Goal: Task Accomplishment & Management: Manage account settings

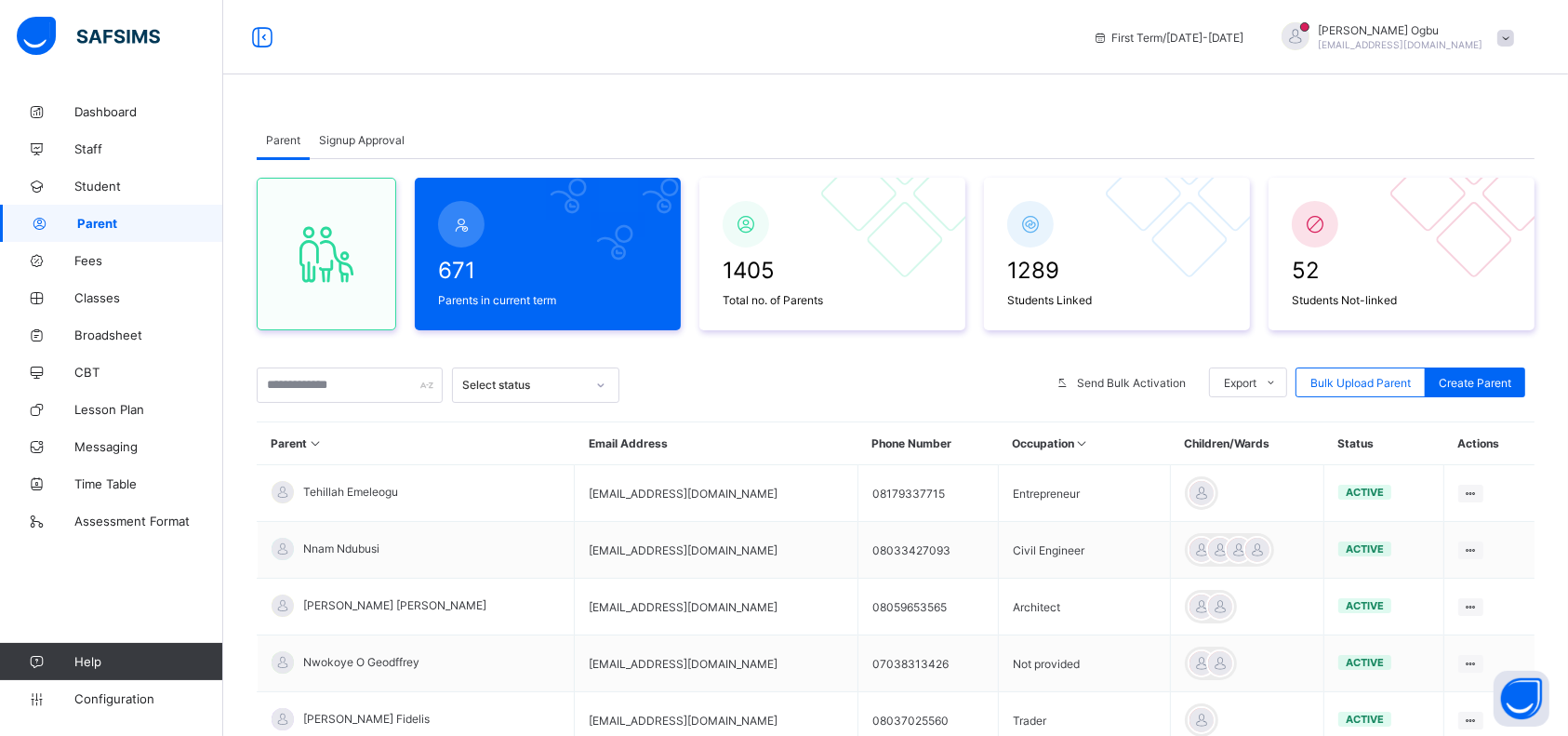
click at [1056, 124] on div "Parent Signup Approval" at bounding box center [896, 139] width 1278 height 38
click at [91, 263] on span "Fees" at bounding box center [149, 260] width 149 height 15
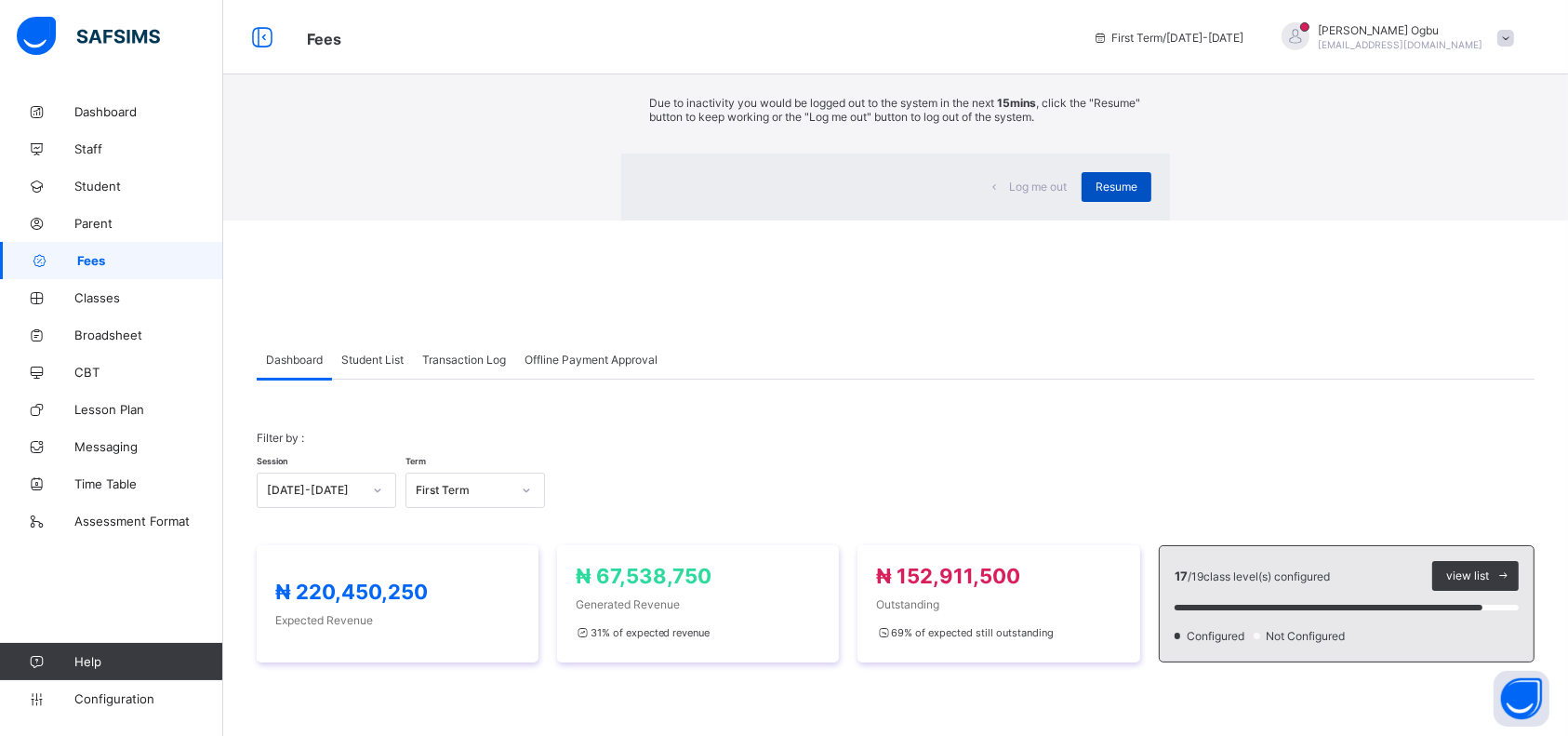
click at [1082, 202] on div "Resume" at bounding box center [1116, 187] width 70 height 29
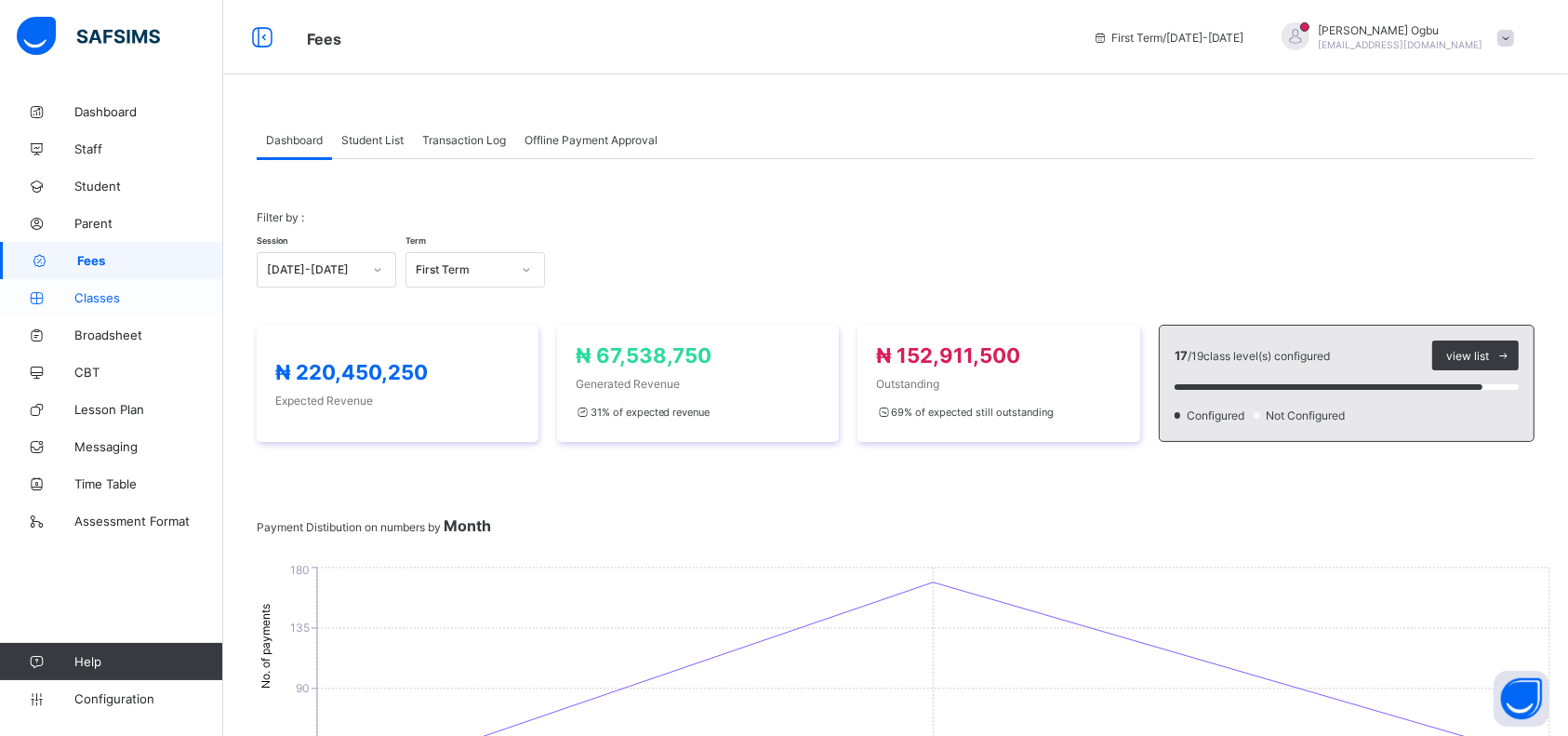
click at [90, 291] on span "Classes" at bounding box center [149, 297] width 149 height 15
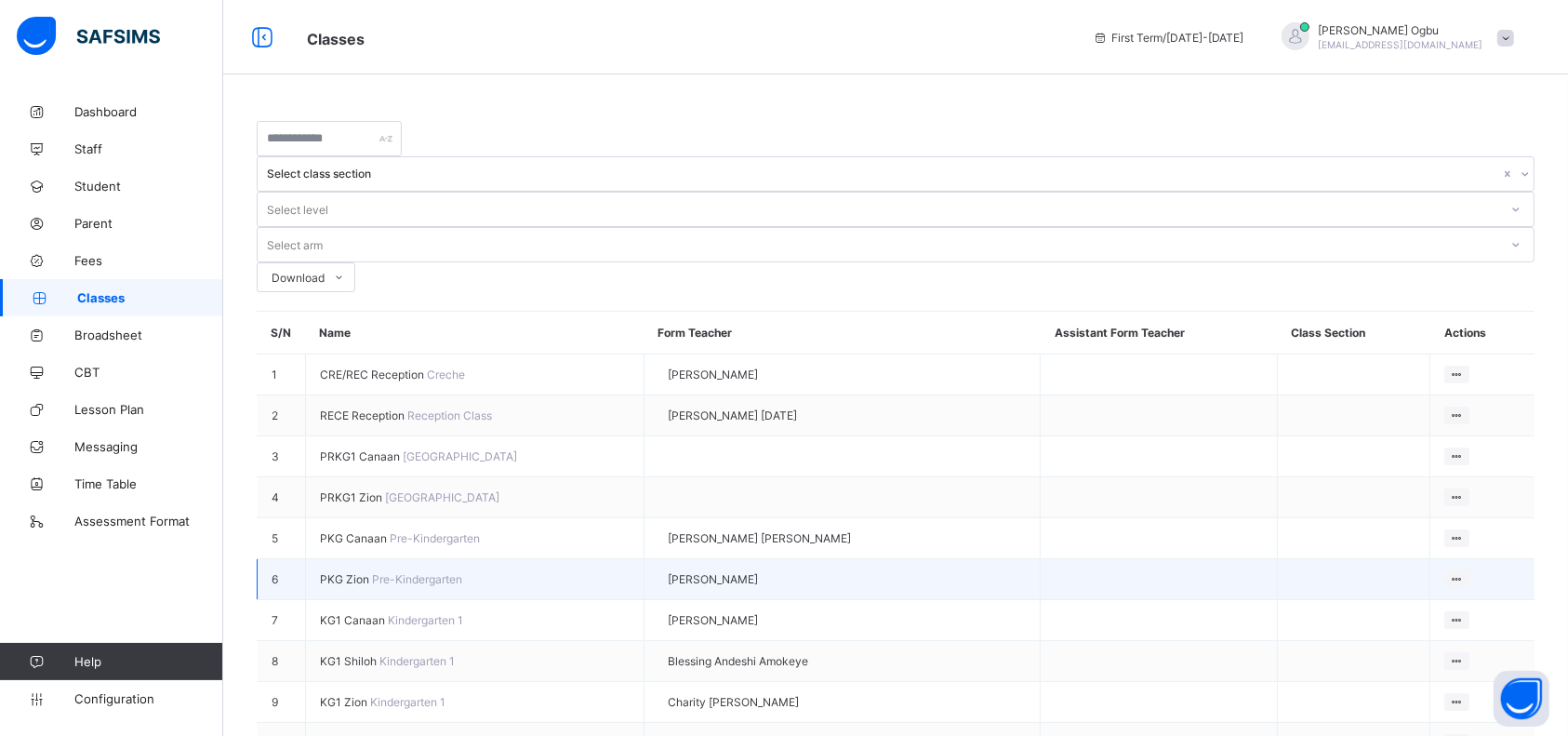
click at [1152, 559] on td at bounding box center [1158, 579] width 236 height 41
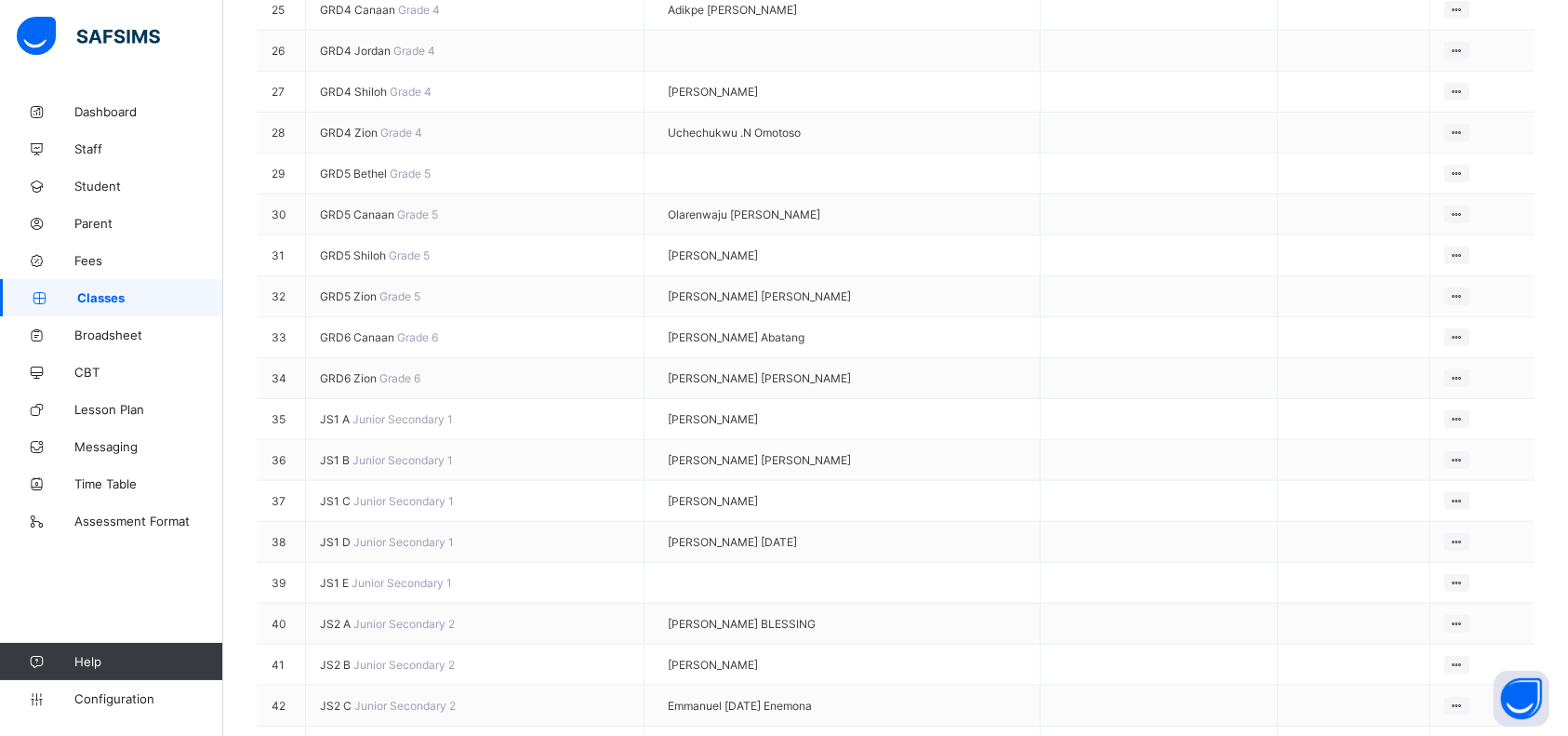
scroll to position [1357, 0]
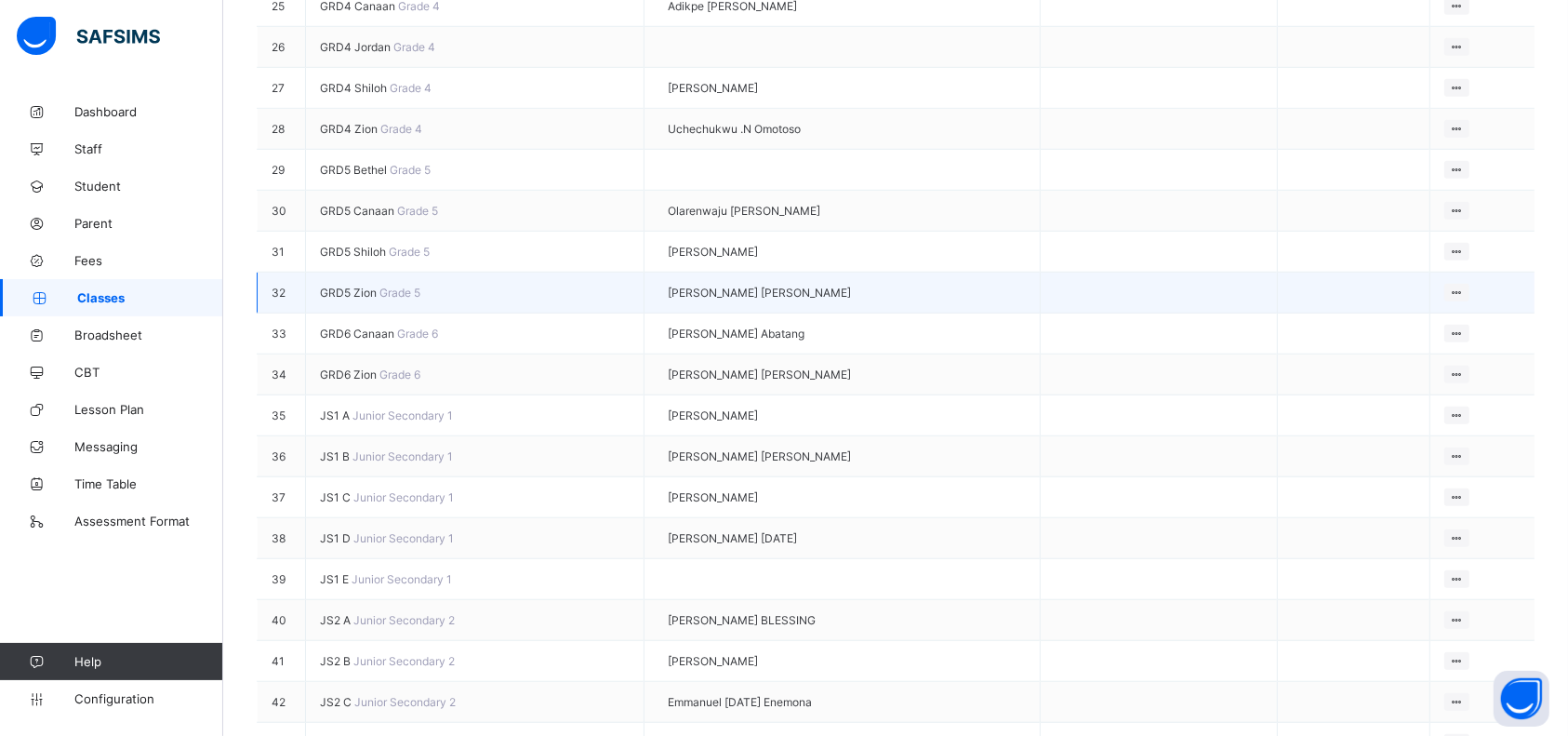
click at [354, 300] on span "GRD5 Zion" at bounding box center [349, 292] width 60 height 14
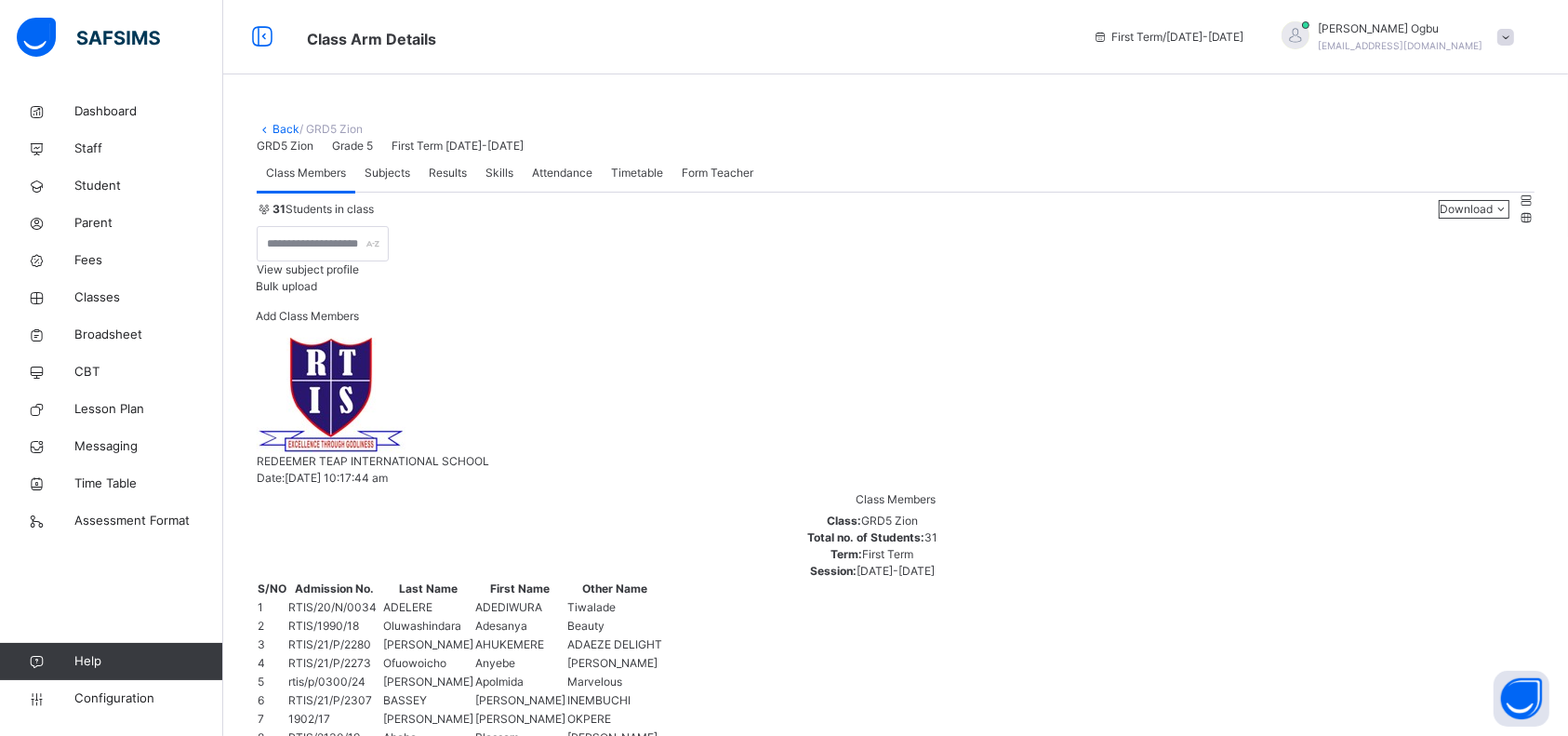
click at [359, 322] on span "Add Class Members" at bounding box center [307, 316] width 103 height 14
type input "*******"
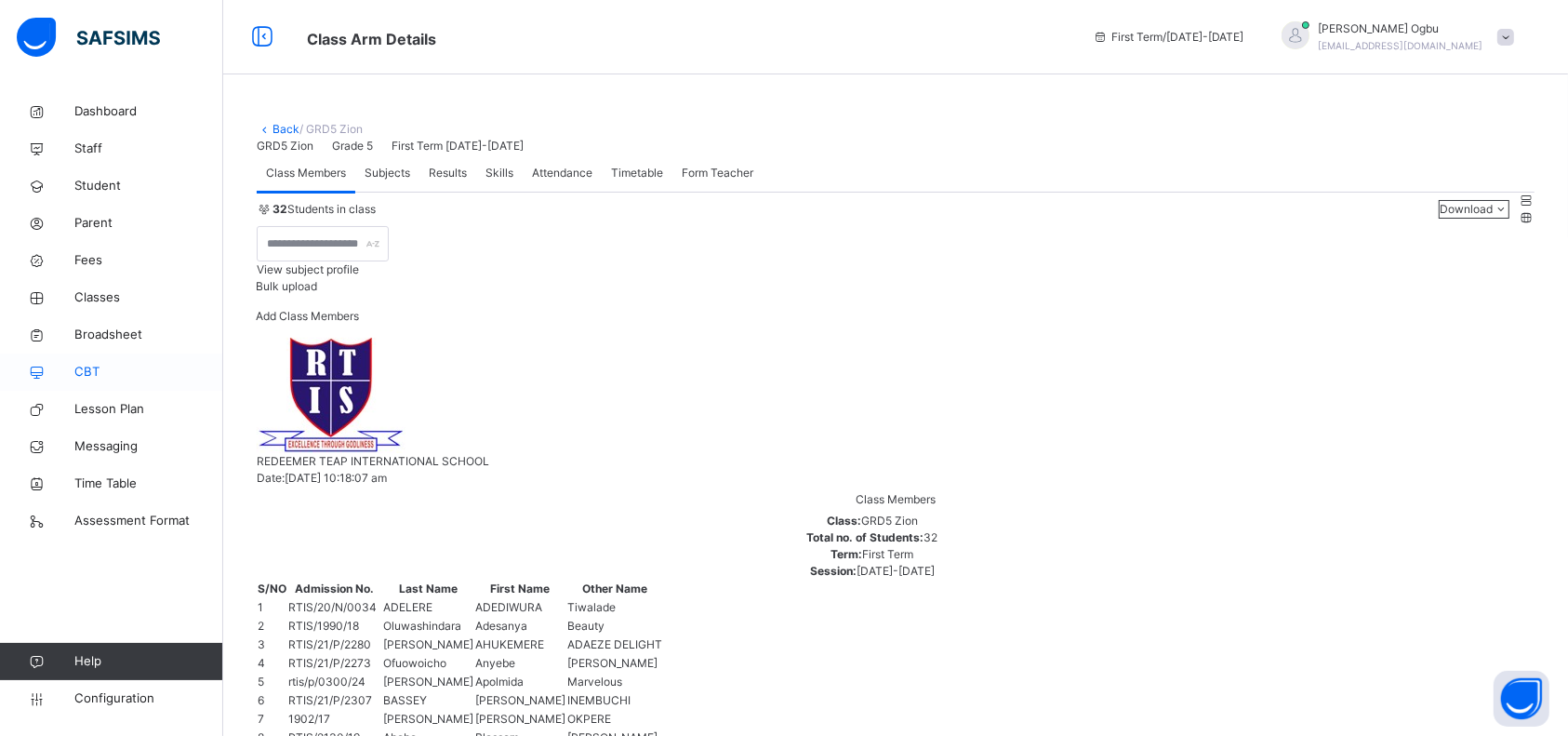
click at [90, 379] on span "CBT" at bounding box center [149, 371] width 149 height 19
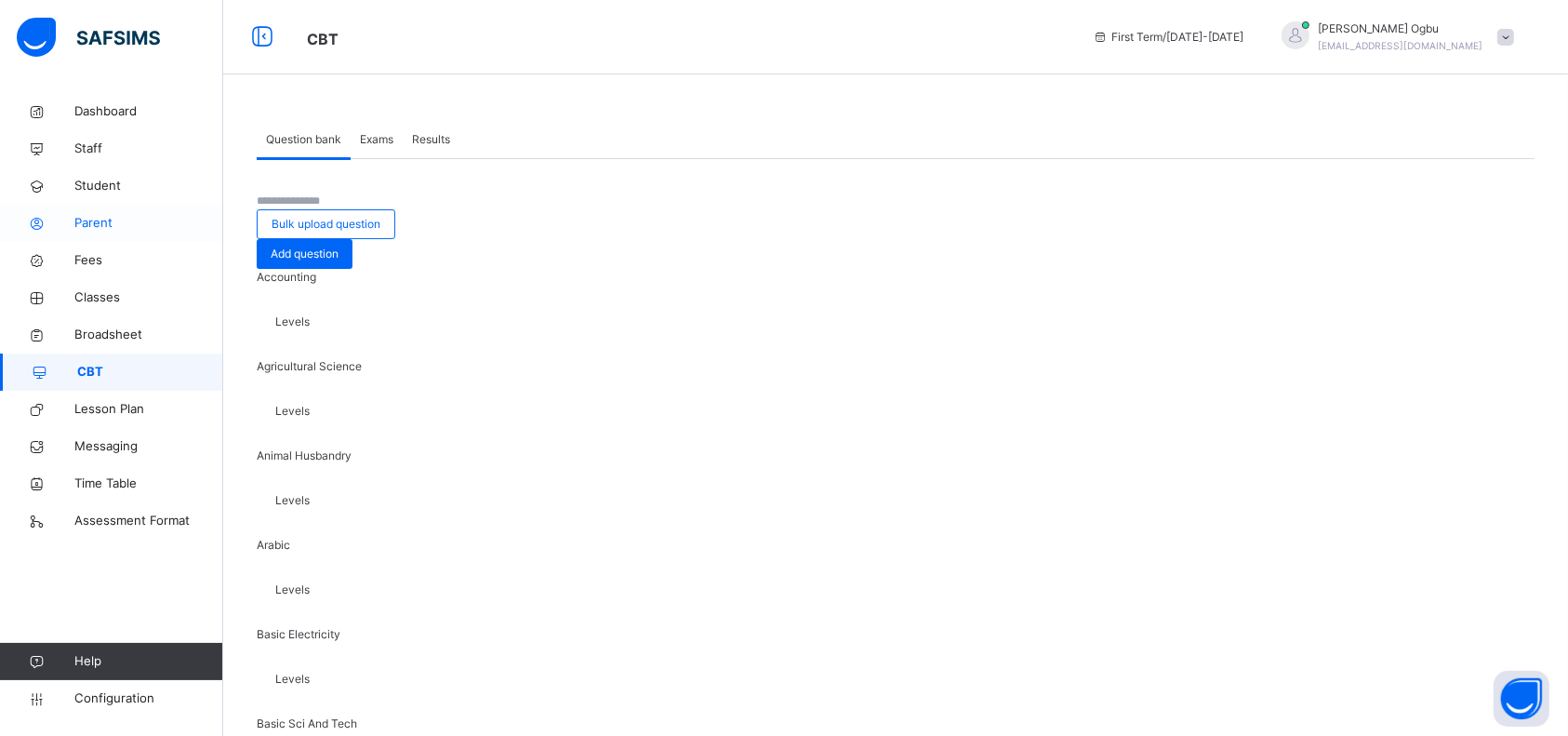
click at [84, 222] on span "Parent" at bounding box center [149, 222] width 149 height 19
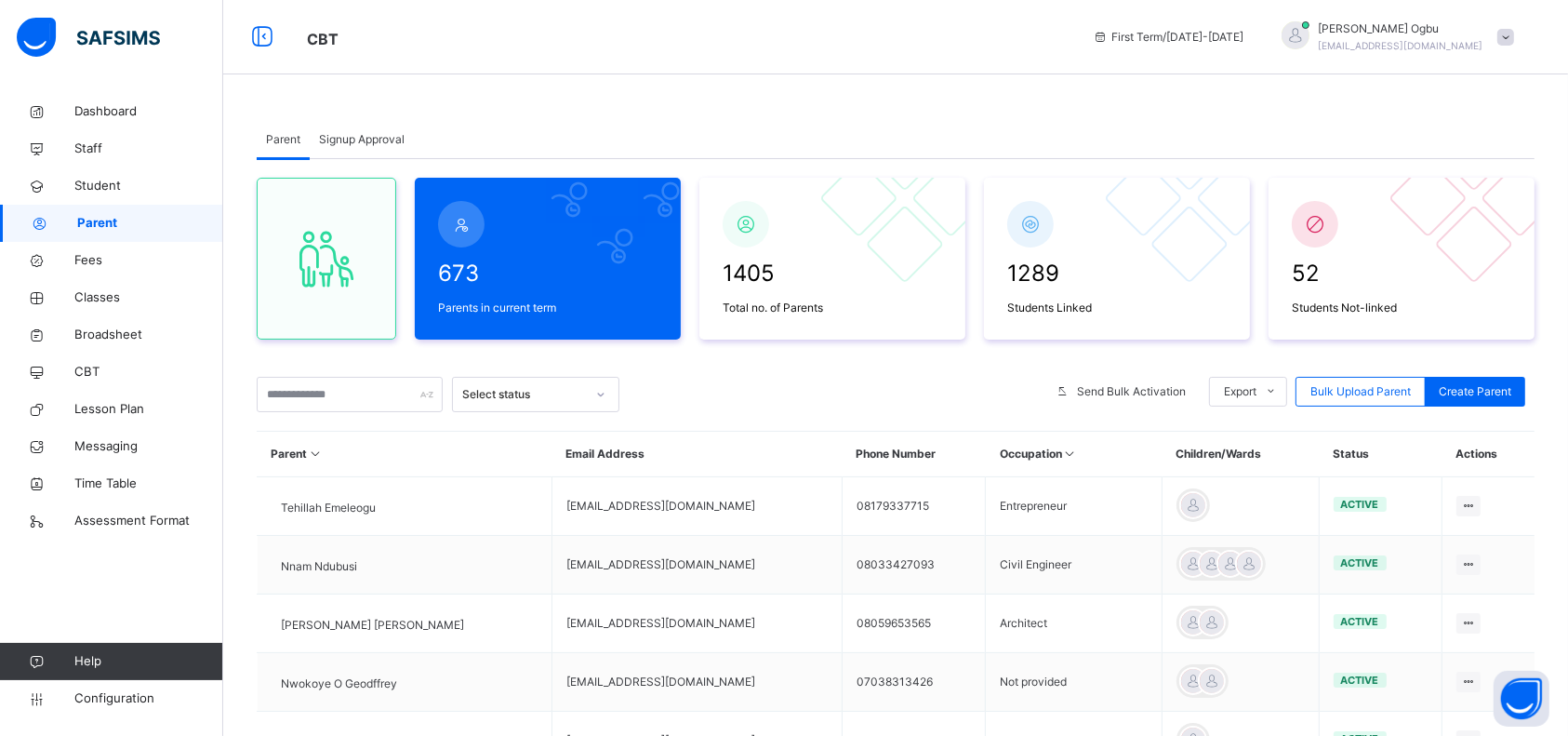
click at [1165, 85] on div "Parent Signup Approval Parent Signup Approval 673 Parents in current term 1405 …" at bounding box center [896, 581] width 1345 height 1163
click at [326, 399] on input "text" at bounding box center [350, 394] width 186 height 35
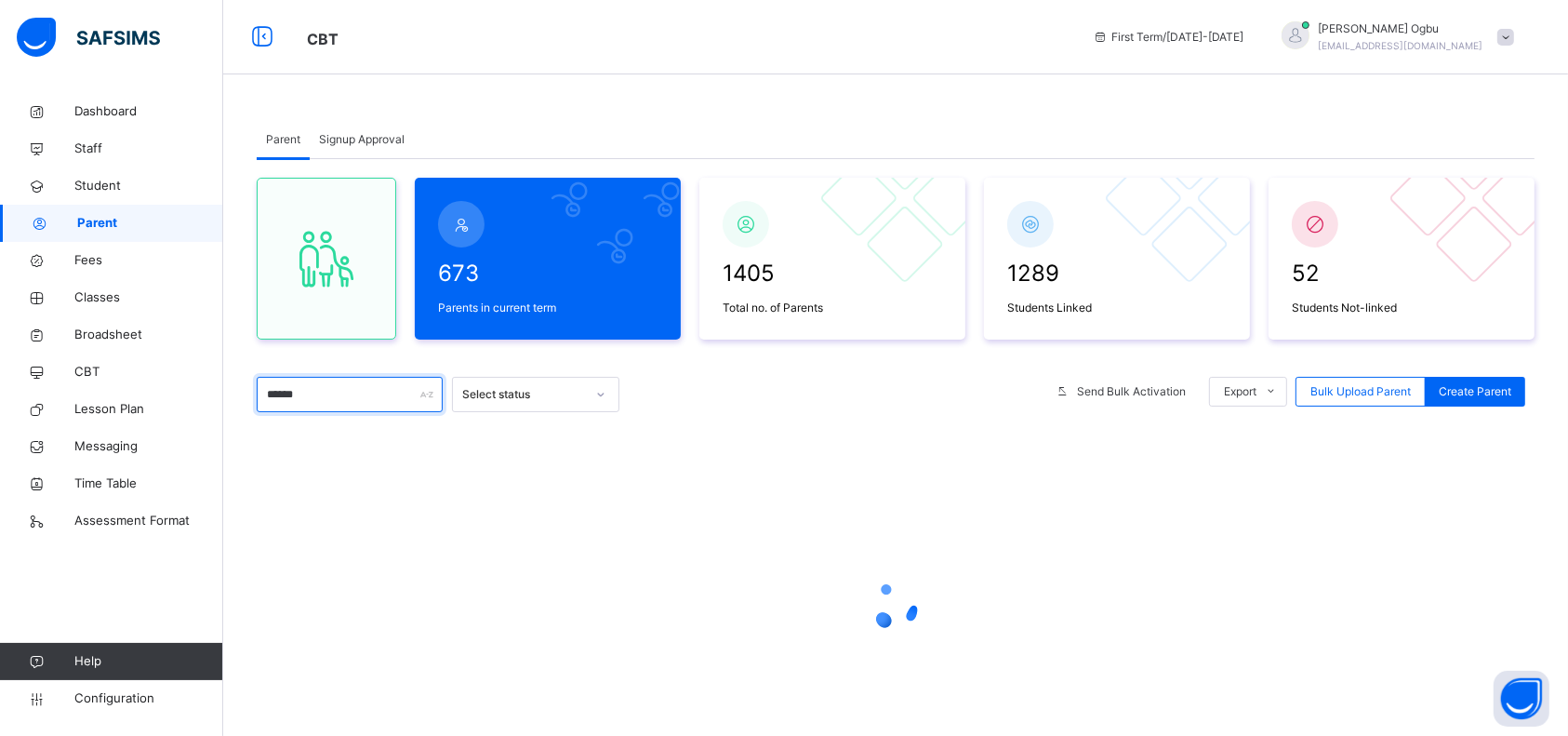
type input "*******"
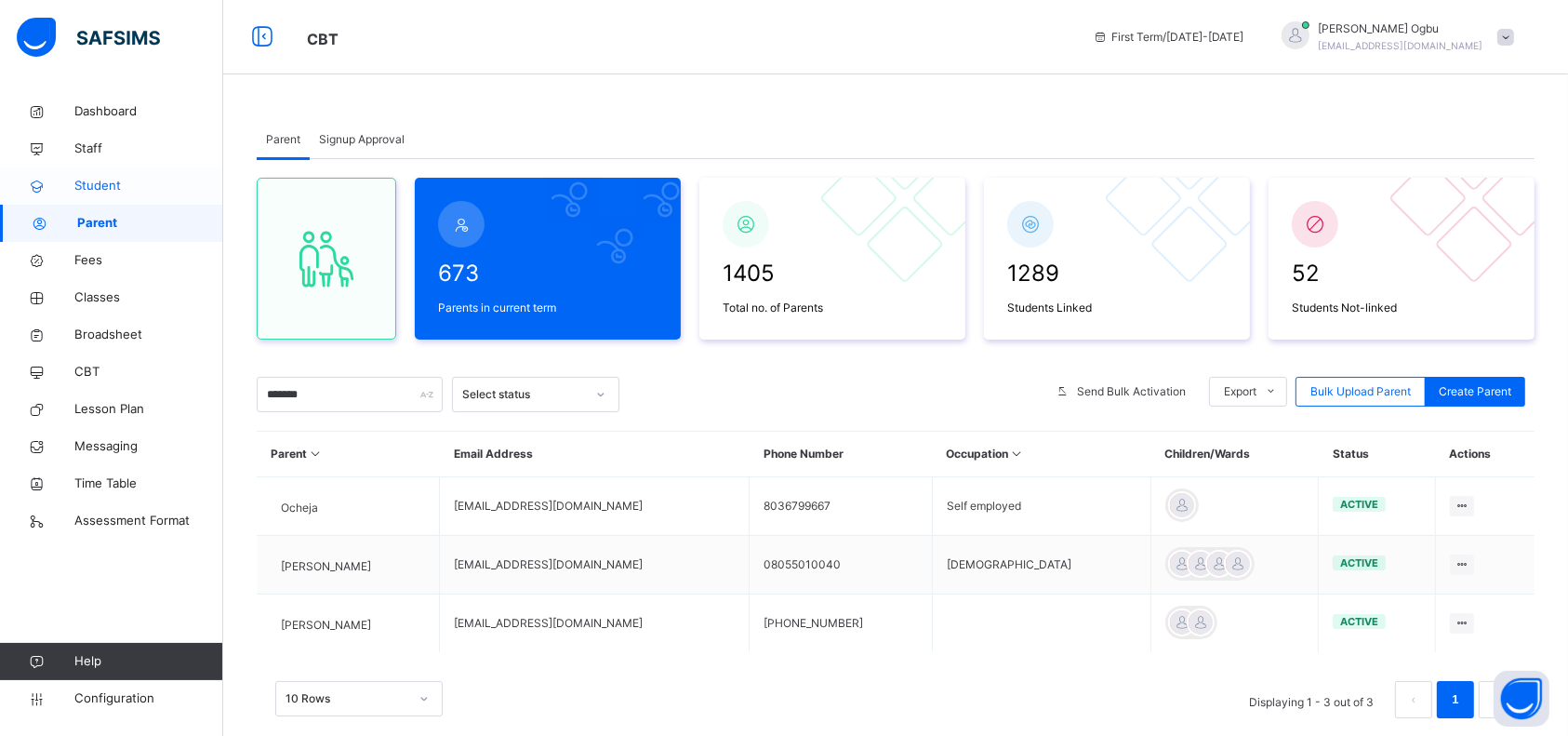
click at [93, 178] on span "Student" at bounding box center [149, 185] width 149 height 19
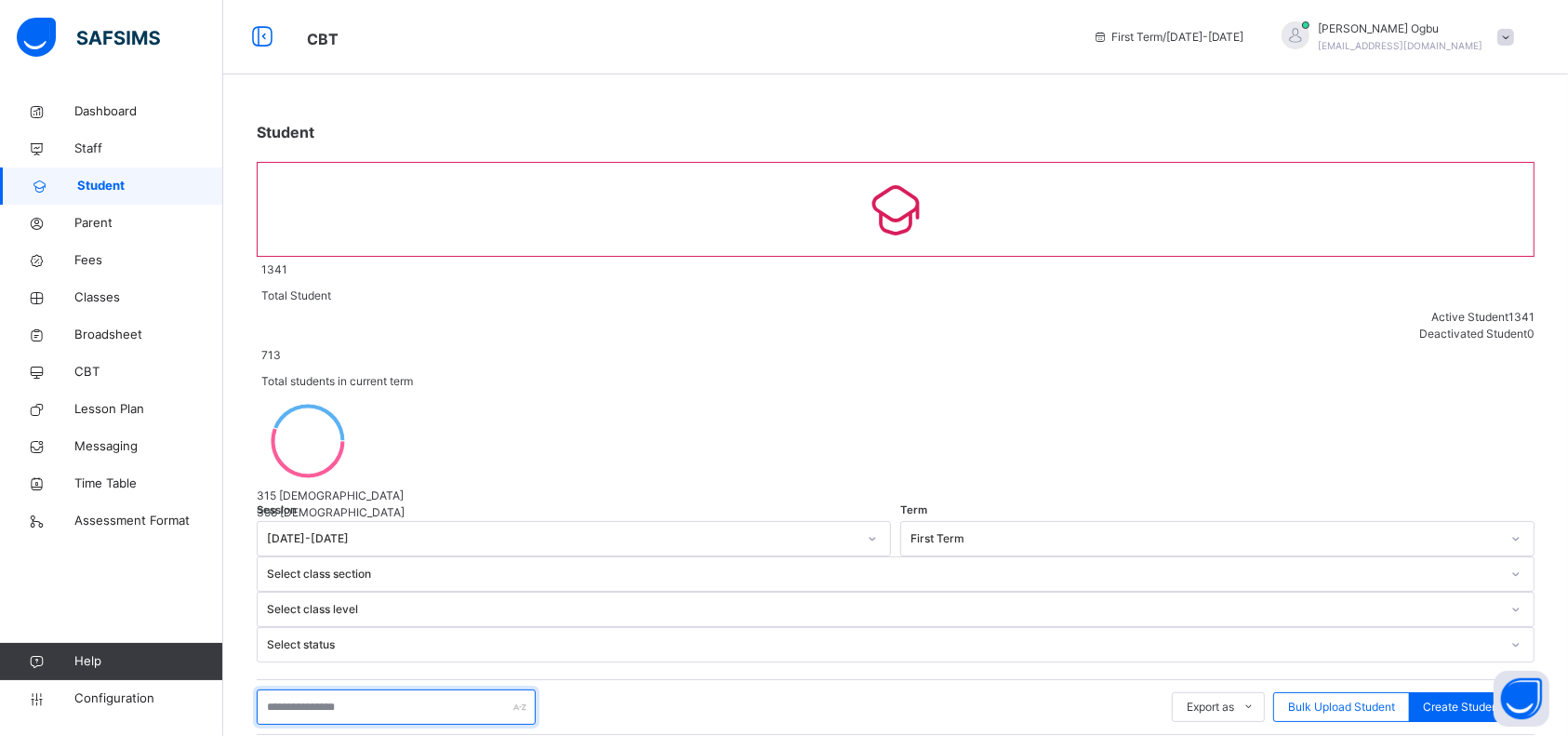
click at [335, 689] on input "text" at bounding box center [396, 707] width 279 height 35
type input "*******"
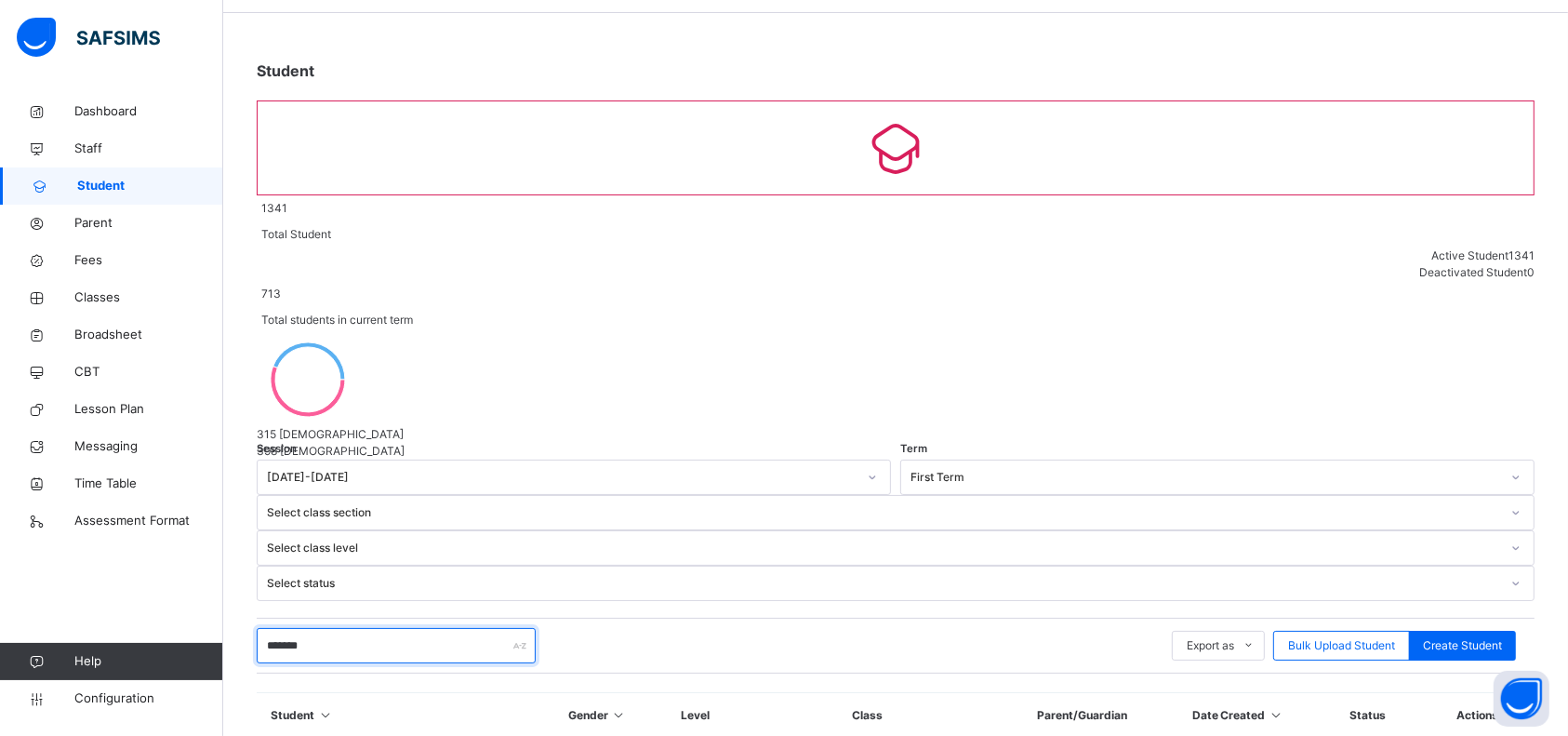
scroll to position [64, 0]
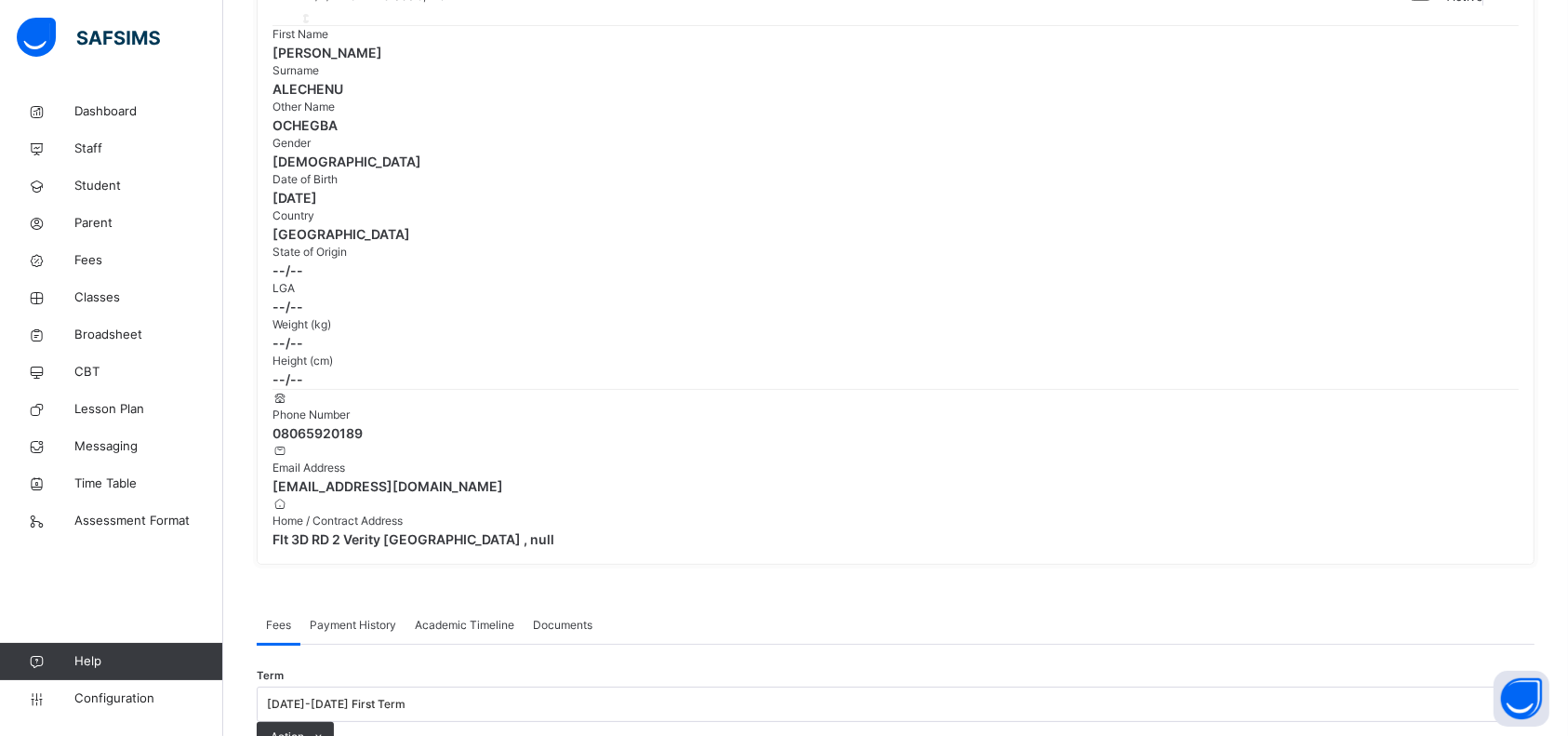
scroll to position [379, 0]
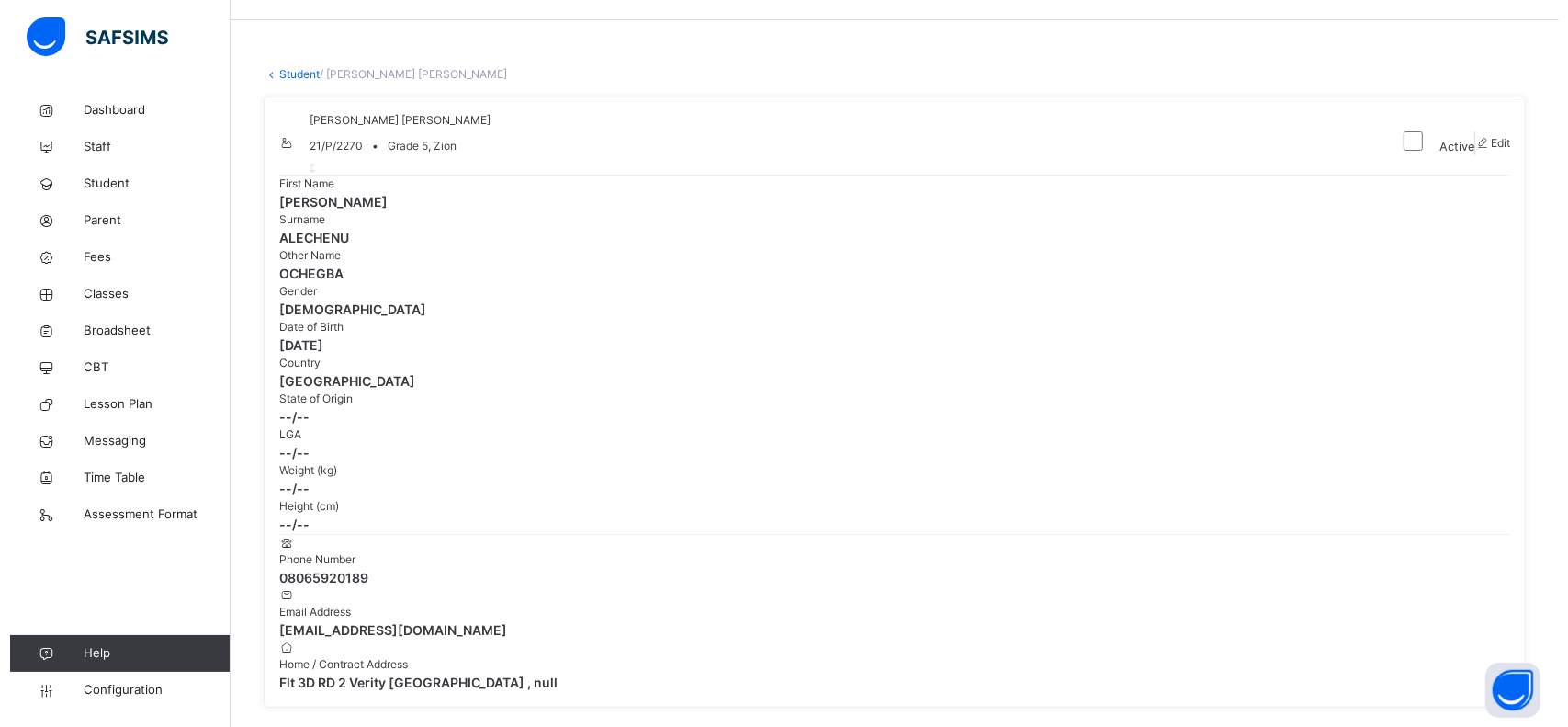
scroll to position [0, 0]
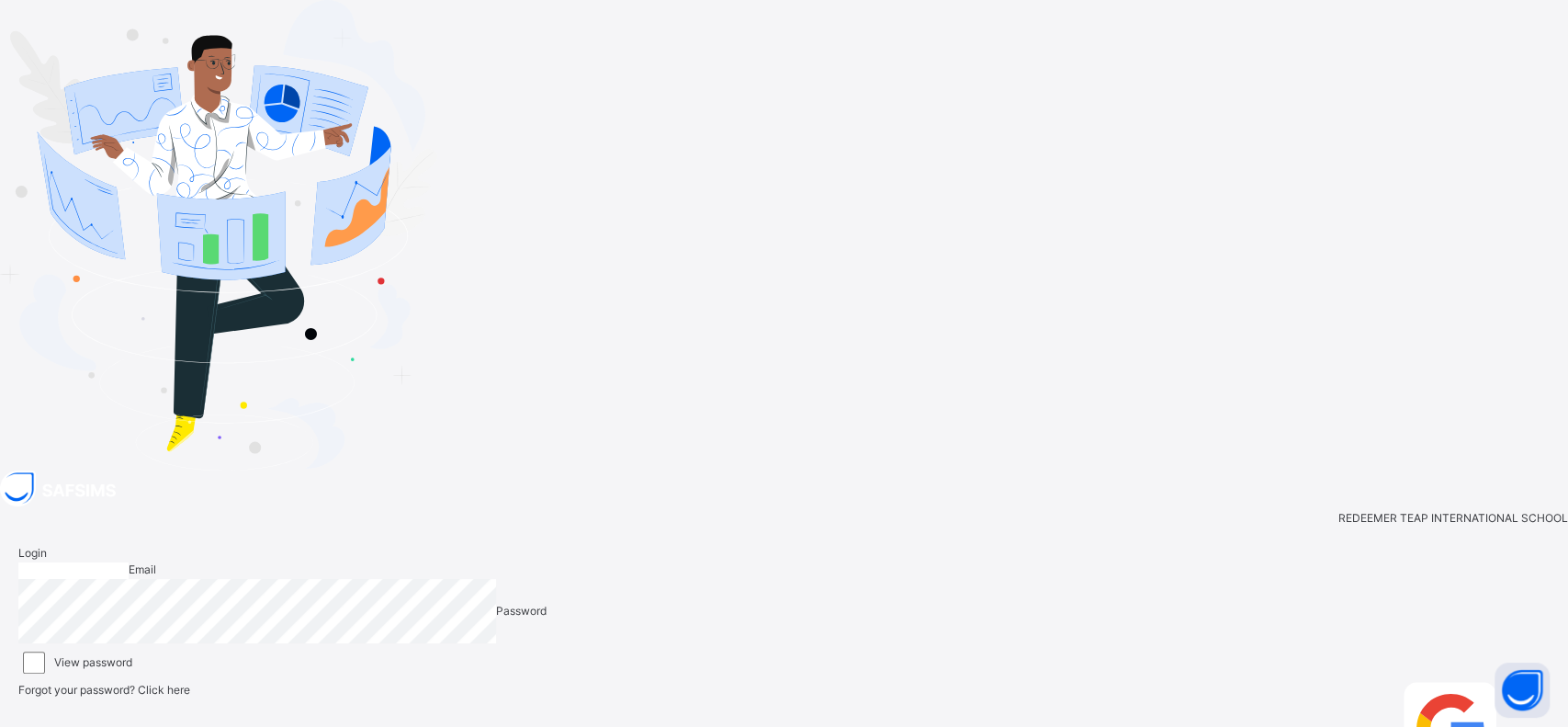
click at [1108, 527] on div "Login Email Password View password Forgot your password? Click here Login with …" at bounding box center [784, 668] width 1568 height 283
